Goal: Use online tool/utility: Utilize a website feature to perform a specific function

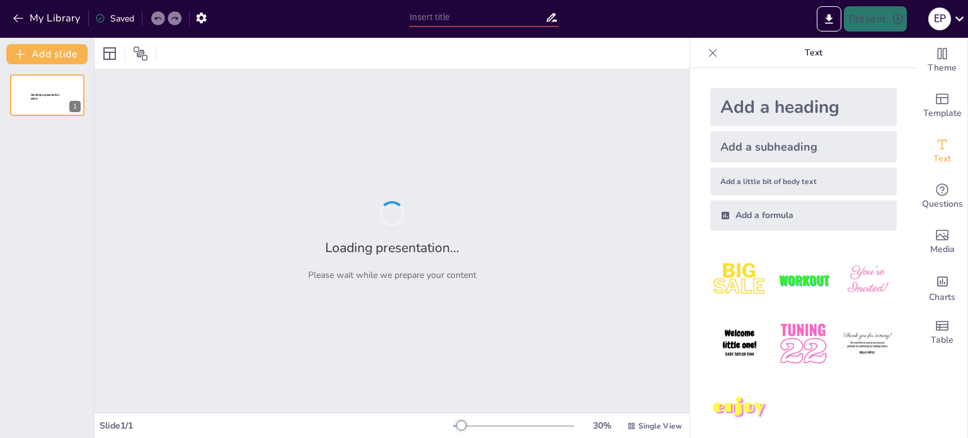
type input "Gestión de Proyectos de Construcción: Planificación y Ejecución del Edificio IN…"
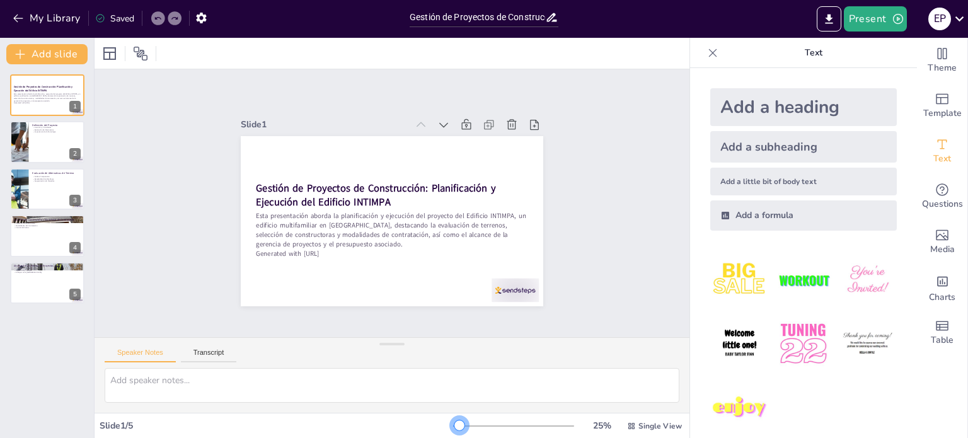
click at [454, 425] on div at bounding box center [459, 425] width 10 height 10
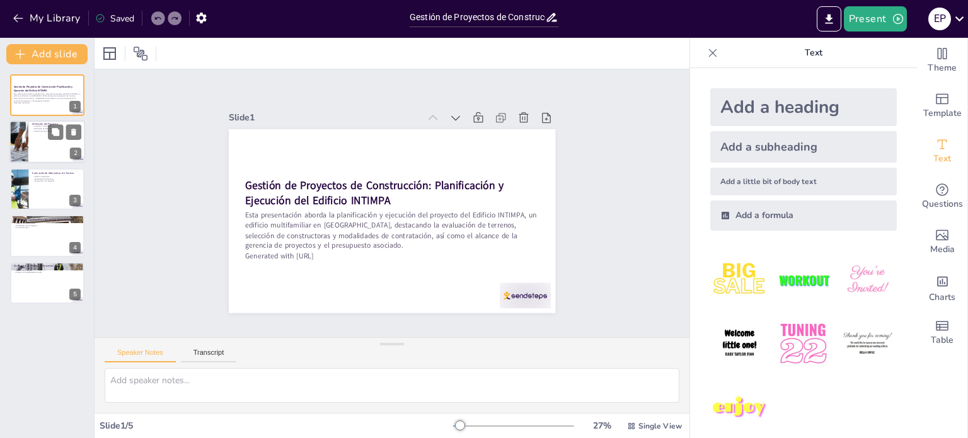
click at [50, 149] on div at bounding box center [47, 142] width 76 height 43
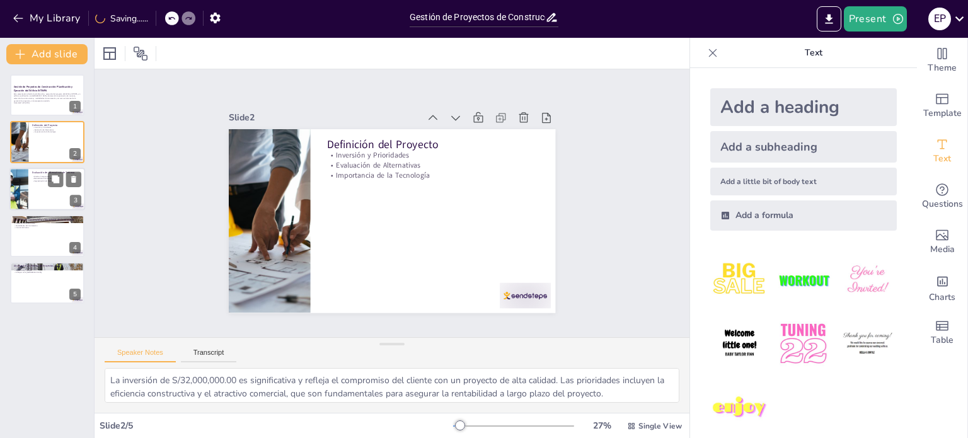
click at [40, 192] on div at bounding box center [47, 189] width 76 height 43
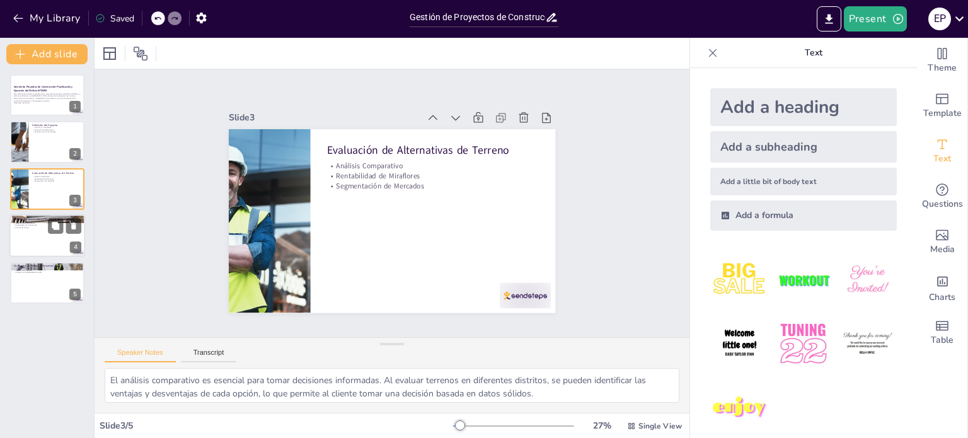
click at [36, 232] on div at bounding box center [47, 235] width 76 height 43
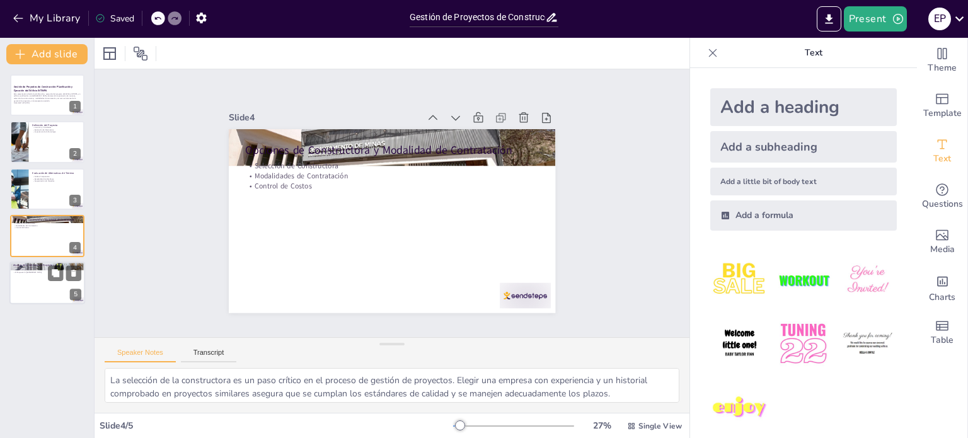
click at [37, 287] on div at bounding box center [47, 282] width 76 height 43
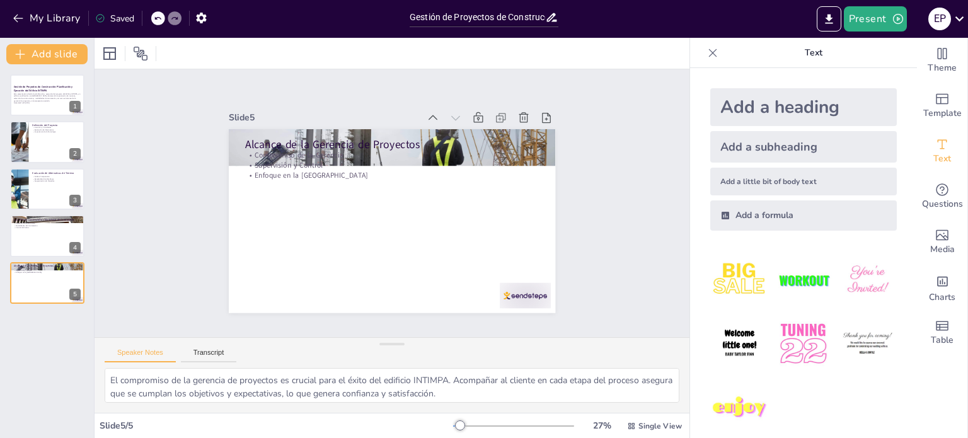
click at [28, 319] on div "Gestión de Proyectos de Construcción: Planificación y Ejecución del Edificio IN…" at bounding box center [47, 251] width 94 height 374
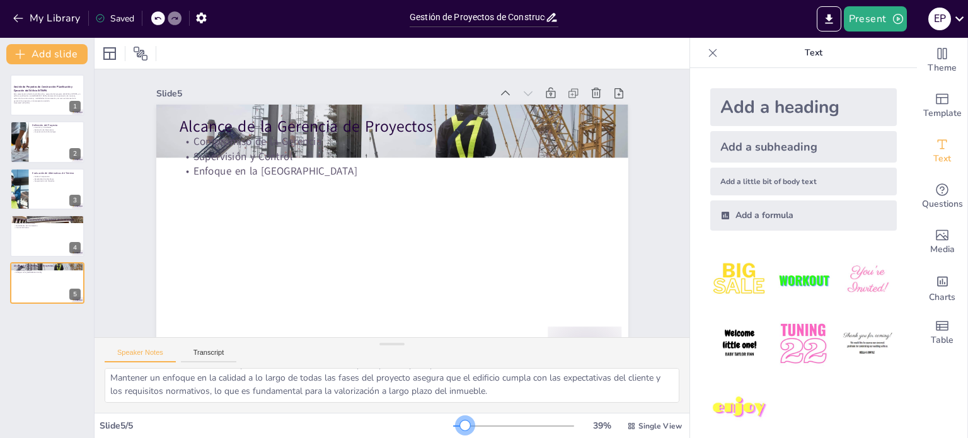
click at [460, 425] on div at bounding box center [465, 425] width 10 height 10
click at [628, 423] on icon at bounding box center [631, 425] width 6 height 6
click at [632, 399] on span "List View" at bounding box center [637, 398] width 66 height 12
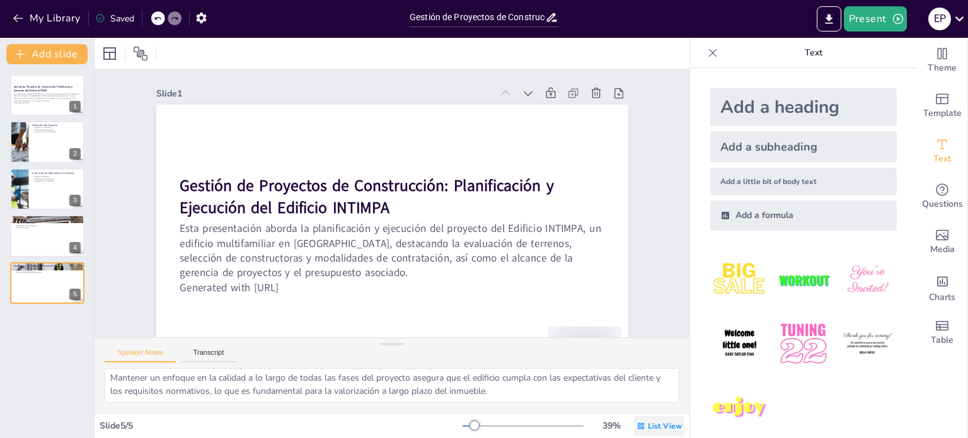
click at [636, 425] on icon at bounding box center [640, 425] width 9 height 9
click at [633, 378] on span "Single View" at bounding box center [640, 373] width 57 height 12
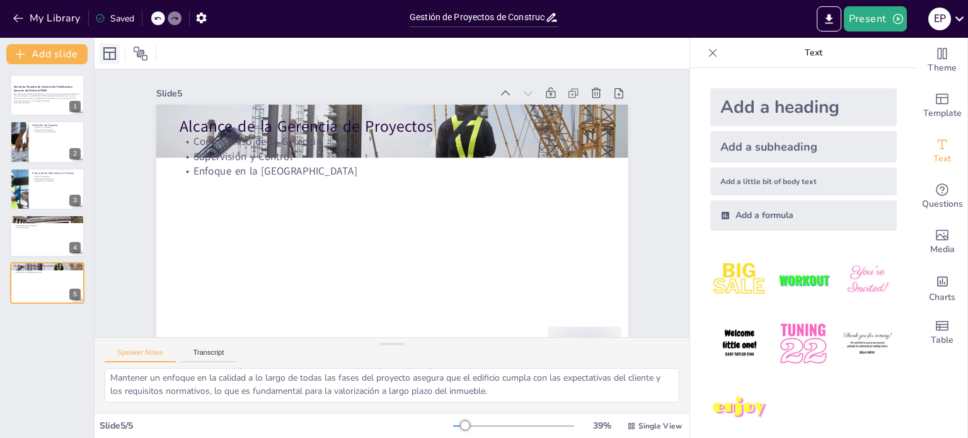
click at [106, 55] on icon at bounding box center [109, 53] width 15 height 15
click at [842, 20] on div at bounding box center [829, 18] width 30 height 25
click at [832, 20] on icon "Export to PowerPoint" at bounding box center [828, 19] width 13 height 13
click at [59, 145] on div at bounding box center [47, 142] width 76 height 43
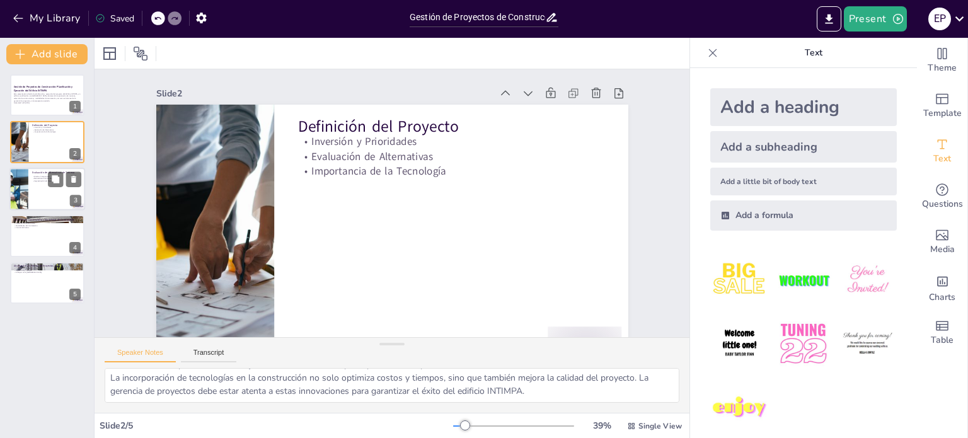
click at [45, 171] on p "Evaluación de Alternativas de Terreno" at bounding box center [56, 173] width 49 height 4
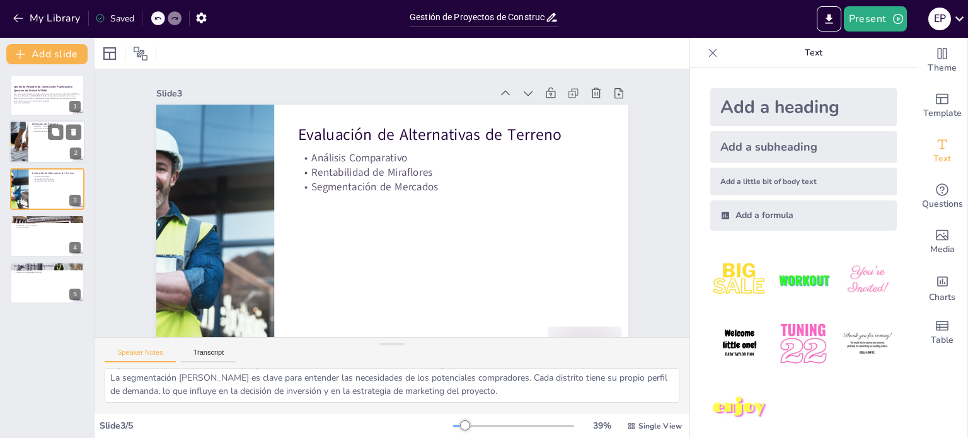
click at [66, 148] on div at bounding box center [47, 142] width 76 height 43
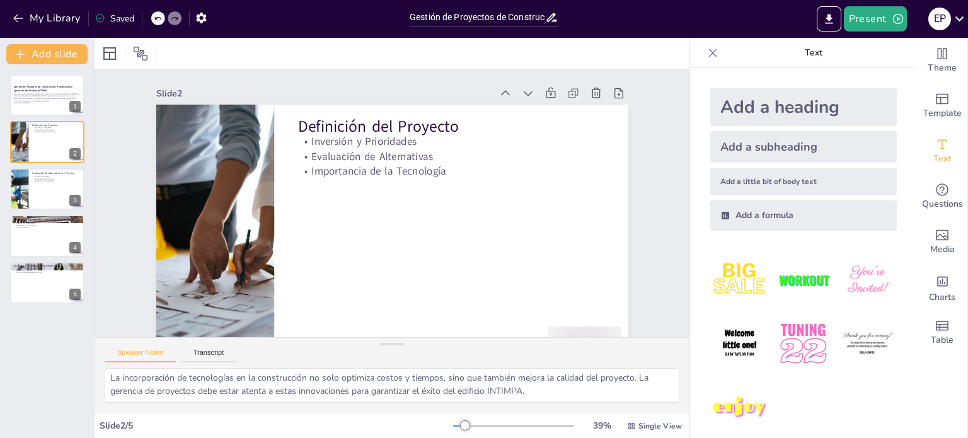
click at [84, 193] on div "Gestión de Proyectos de Construcción: Planificación y Ejecución del Edificio IN…" at bounding box center [47, 188] width 94 height 229
click at [50, 186] on div at bounding box center [47, 189] width 76 height 43
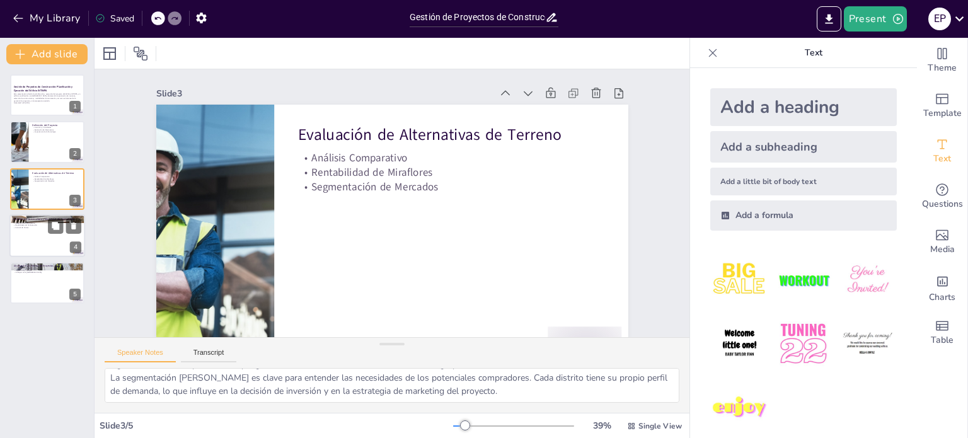
click at [30, 237] on div at bounding box center [47, 235] width 76 height 43
type textarea "La selección de la constructora es un paso crítico en el proceso de gestión de …"
